Goal: Check status: Check status

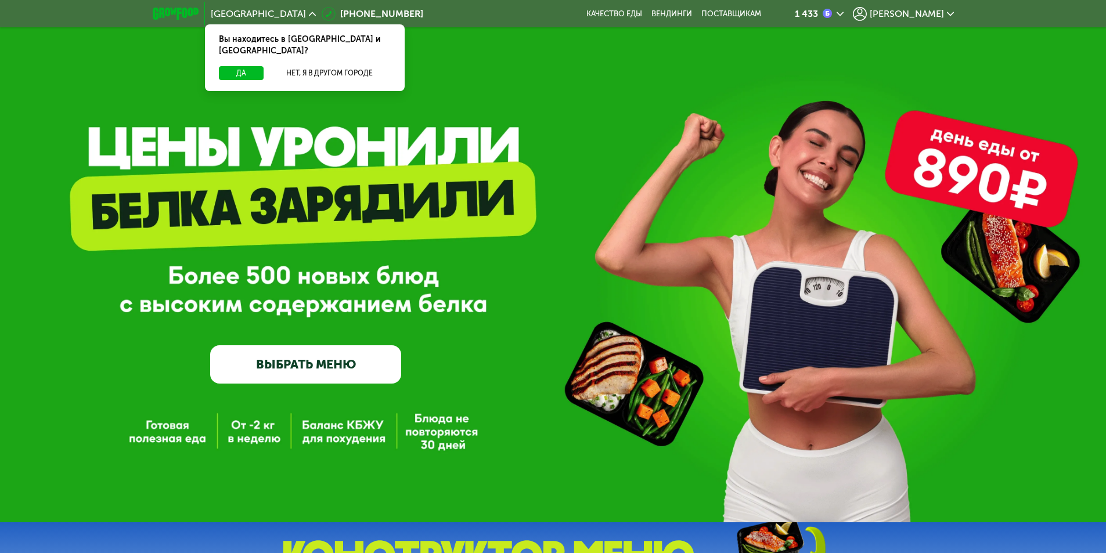
click at [936, 17] on span "[PERSON_NAME]" at bounding box center [907, 13] width 74 height 9
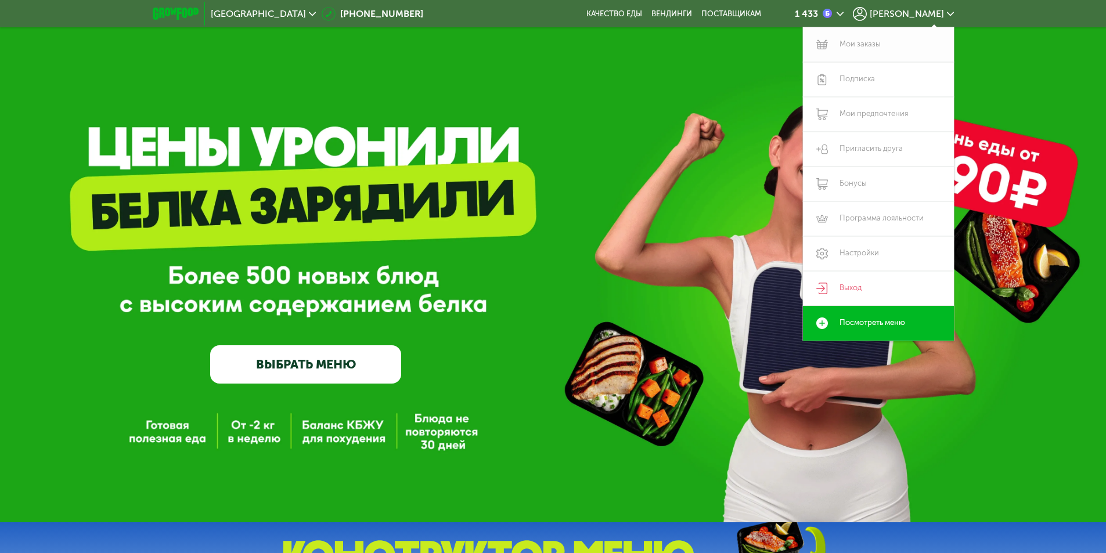
click at [855, 46] on link "Мои заказы" at bounding box center [878, 44] width 151 height 35
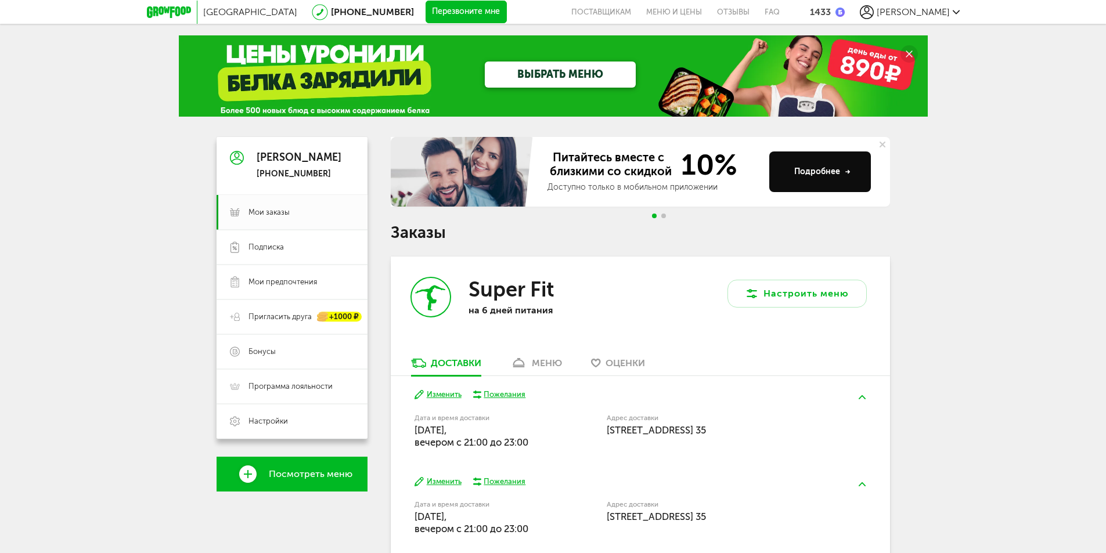
click at [544, 368] on div "меню" at bounding box center [547, 363] width 30 height 11
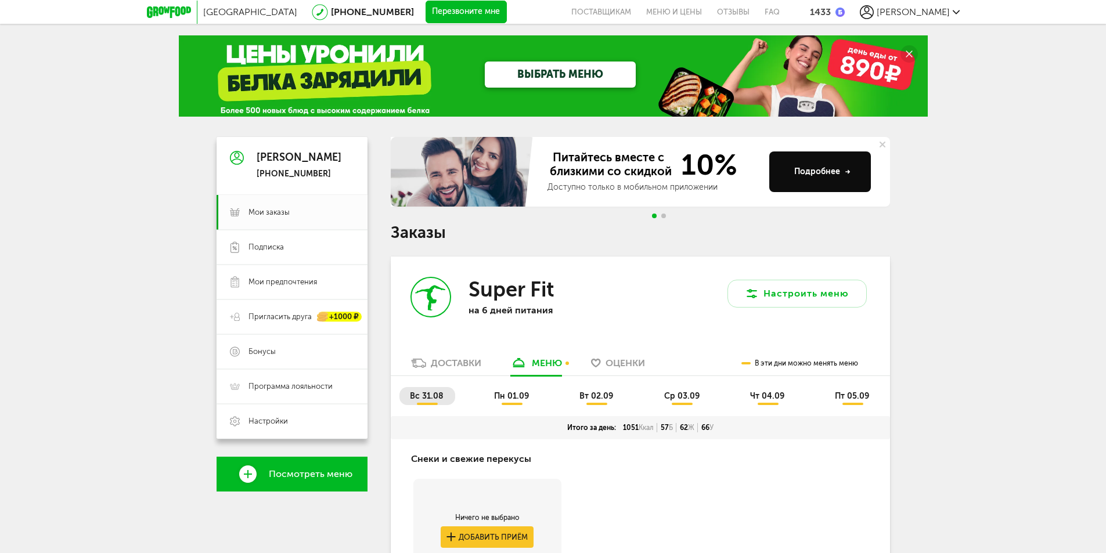
click at [845, 12] on div "1433" at bounding box center [827, 11] width 35 height 11
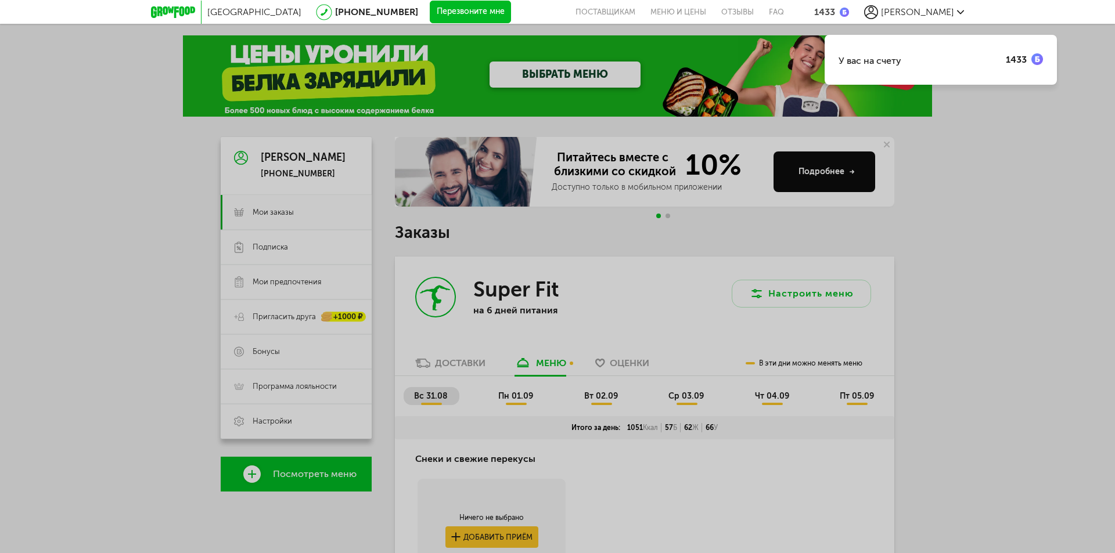
click at [950, 172] on div "У вас на счету 1433" at bounding box center [557, 276] width 1115 height 553
